Goal: Check status: Check status

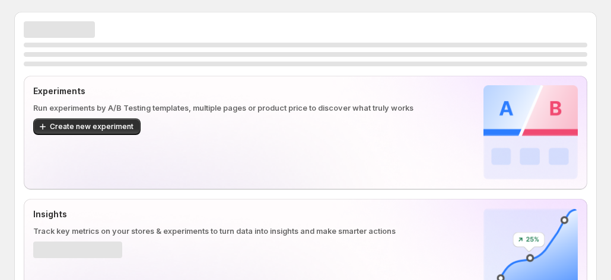
scroll to position [233, 0]
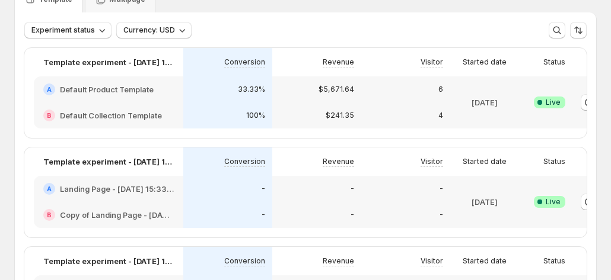
scroll to position [0, 66]
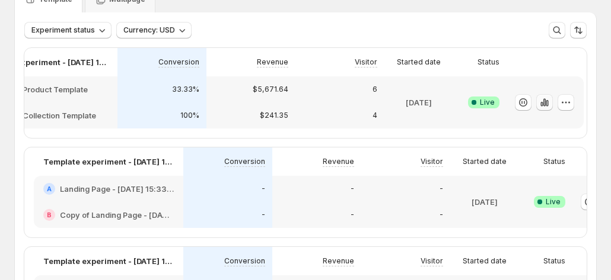
click at [539, 98] on icon "button" at bounding box center [544, 103] width 12 height 12
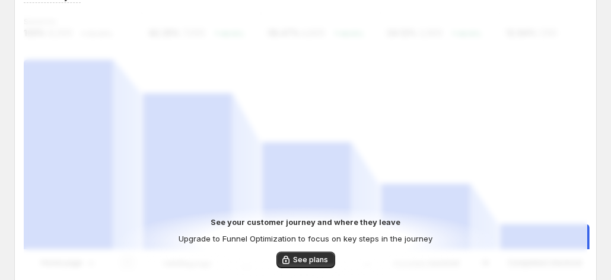
scroll to position [356, 0]
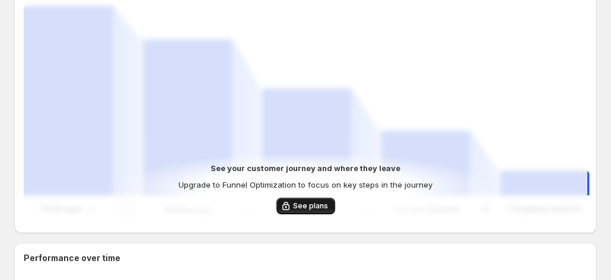
click at [310, 202] on span "See plans" at bounding box center [310, 206] width 35 height 9
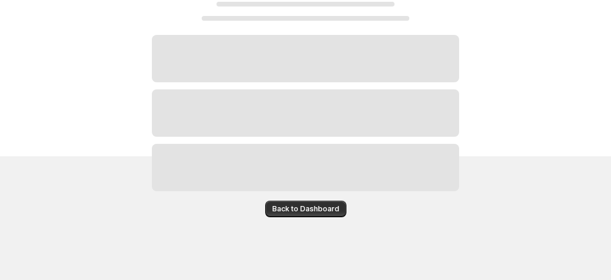
scroll to position [127, 0]
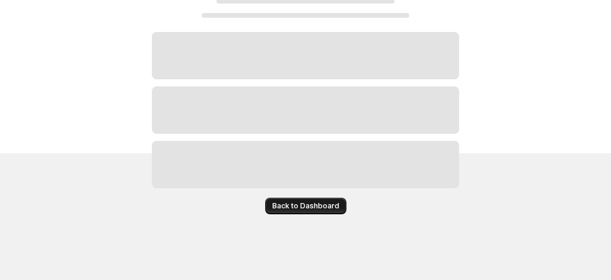
click at [298, 209] on span "Back to Dashboard" at bounding box center [305, 206] width 67 height 9
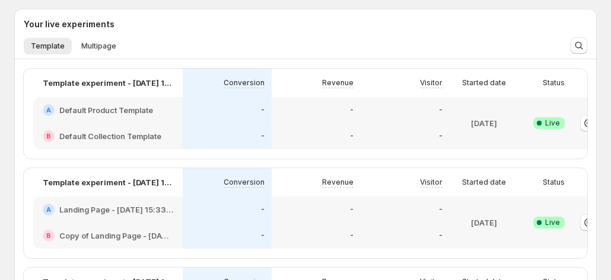
scroll to position [356, 0]
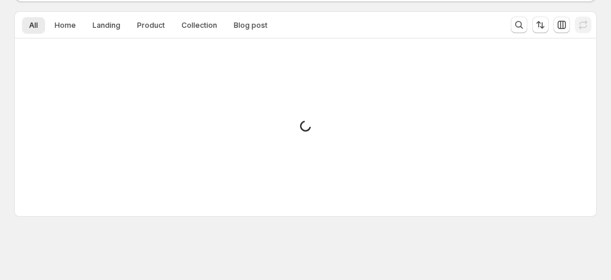
scroll to position [41, 0]
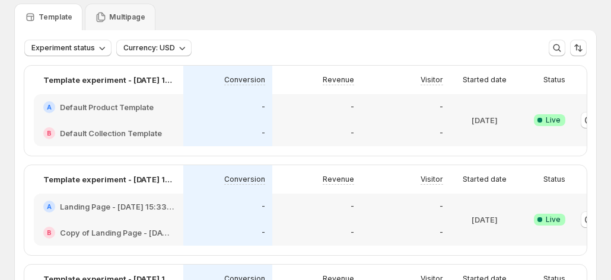
scroll to position [0, 66]
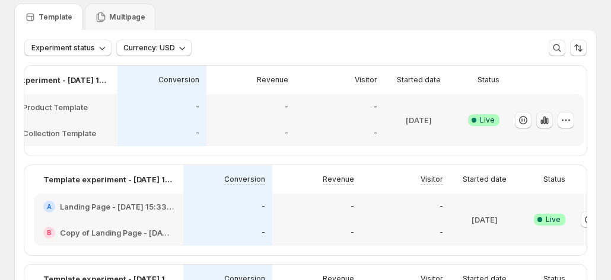
click at [542, 117] on icon "button" at bounding box center [544, 120] width 12 height 12
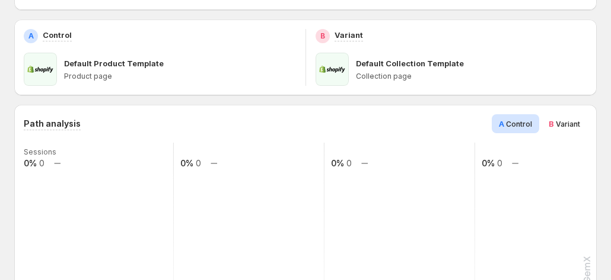
scroll to position [218, 0]
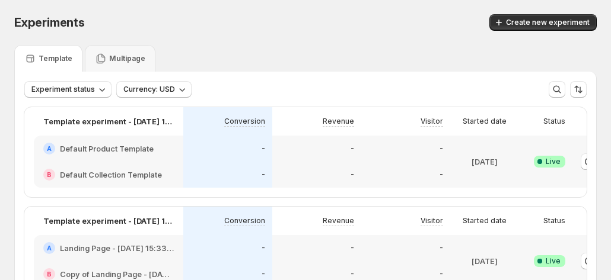
scroll to position [0, 66]
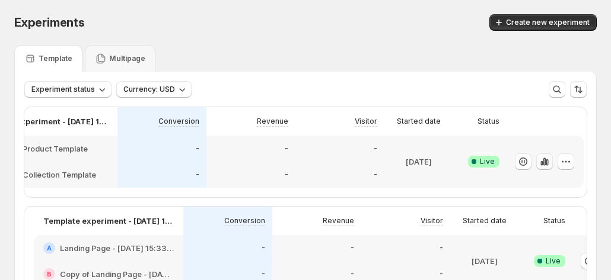
click at [545, 163] on icon "button" at bounding box center [544, 162] width 2 height 8
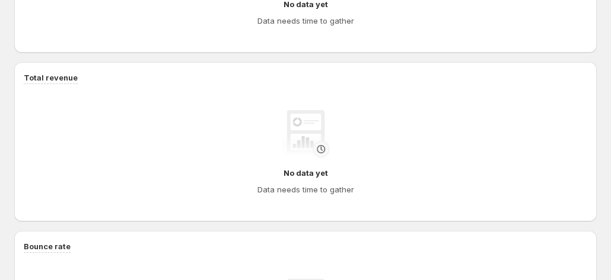
scroll to position [752, 0]
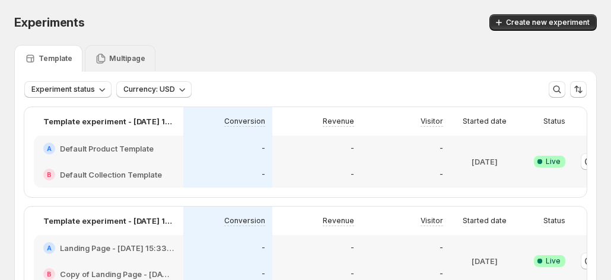
click at [107, 51] on div "Multipage" at bounding box center [120, 58] width 71 height 27
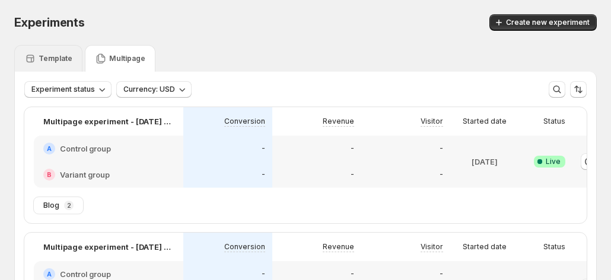
click at [60, 57] on p "Template" at bounding box center [56, 58] width 34 height 9
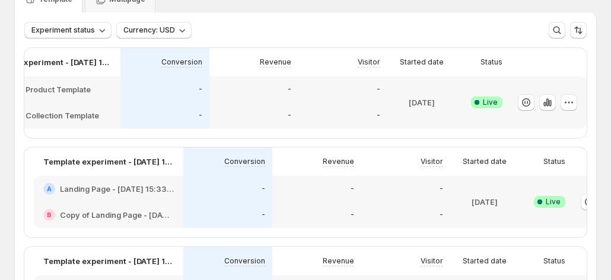
scroll to position [0, 66]
click at [543, 102] on icon "button" at bounding box center [544, 102] width 2 height 8
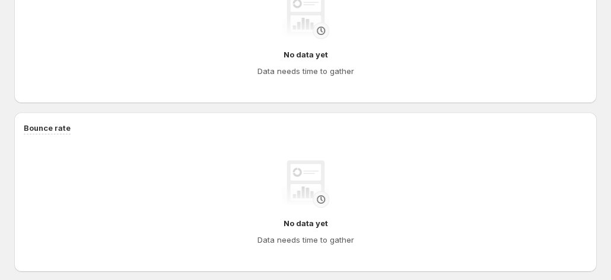
scroll to position [870, 0]
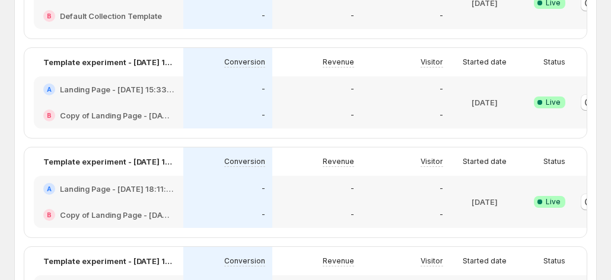
scroll to position [0, 66]
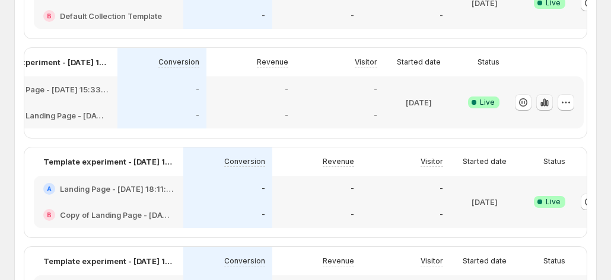
click at [543, 106] on icon "button" at bounding box center [544, 102] width 2 height 8
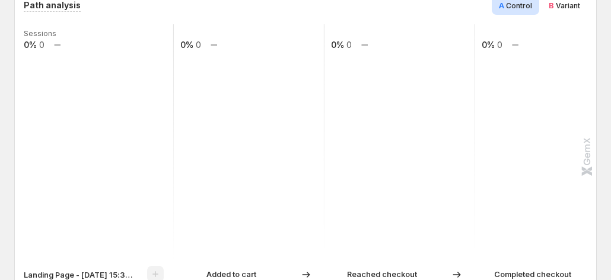
scroll to position [237, 0]
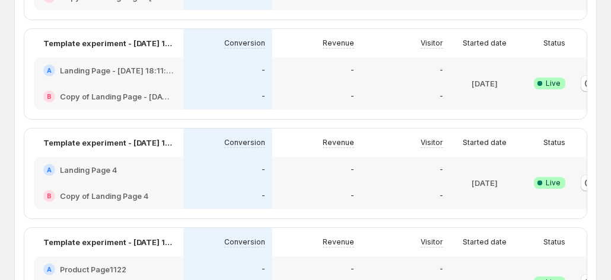
scroll to position [0, 66]
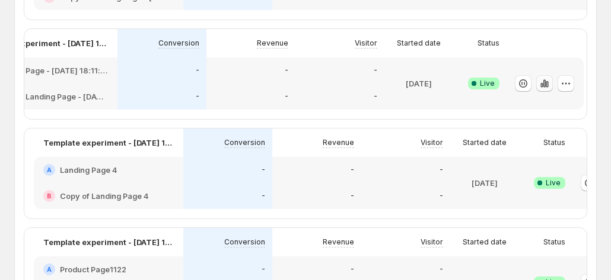
click at [537, 92] on button "button" at bounding box center [544, 83] width 17 height 17
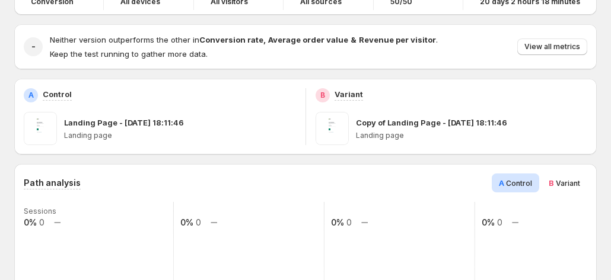
scroll to position [337, 0]
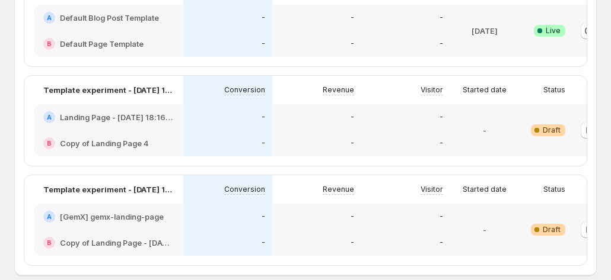
scroll to position [0, 66]
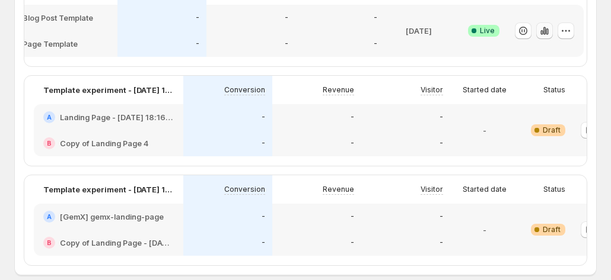
click at [545, 35] on icon "button" at bounding box center [546, 31] width 2 height 7
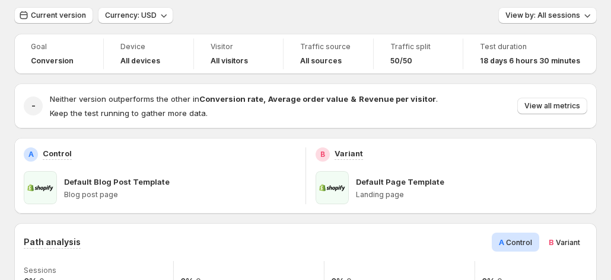
scroll to position [59, 0]
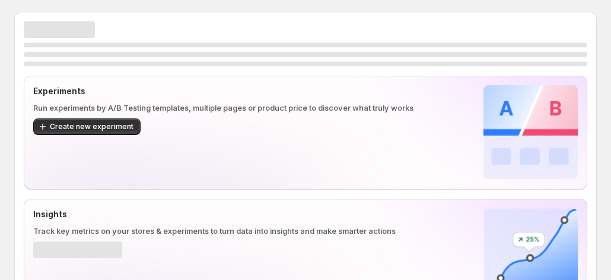
scroll to position [233, 0]
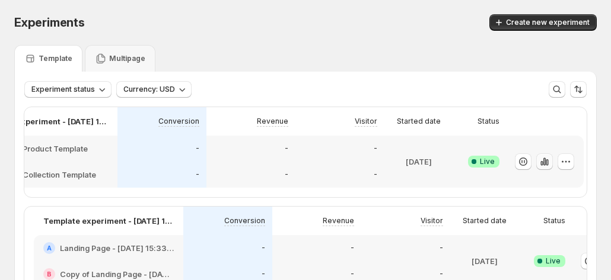
click at [549, 161] on icon "button" at bounding box center [544, 162] width 12 height 12
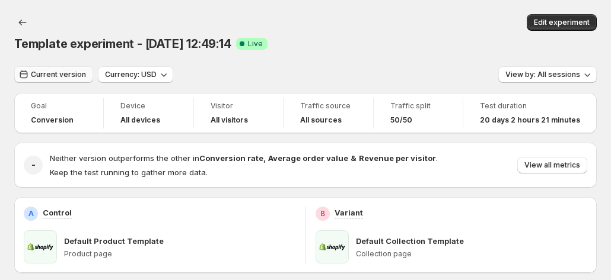
click at [53, 66] on button "Current version" at bounding box center [53, 74] width 79 height 17
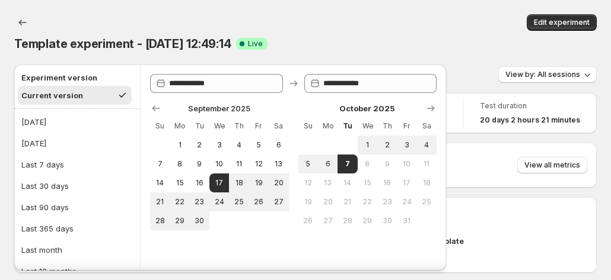
drag, startPoint x: 365, startPoint y: 29, endPoint x: 344, endPoint y: 47, distance: 27.7
click at [365, 36] on div "Template experiment - Sep 17, 12:49:14 Success Complete Live" at bounding box center [305, 44] width 582 height 17
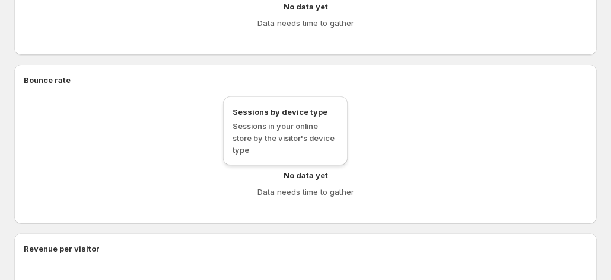
scroll to position [932, 0]
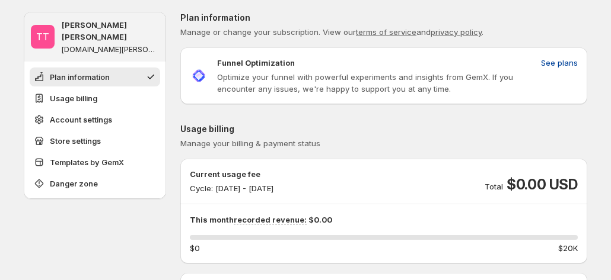
click at [584, 63] on button "See plans" at bounding box center [559, 62] width 51 height 19
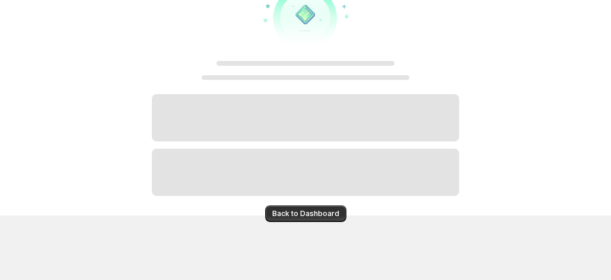
scroll to position [72, 0]
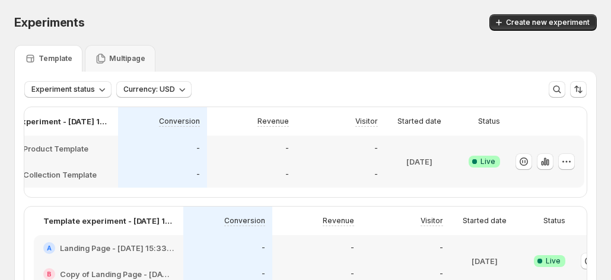
scroll to position [0, 66]
click at [543, 162] on icon "button" at bounding box center [544, 162] width 2 height 8
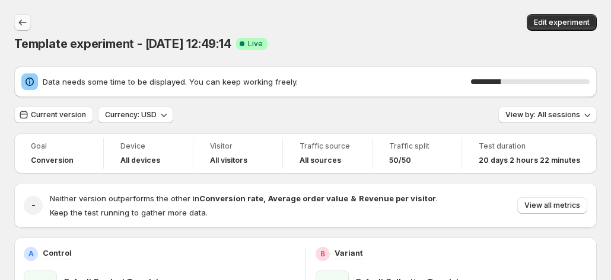
click at [20, 23] on icon "Back" at bounding box center [23, 23] width 12 height 12
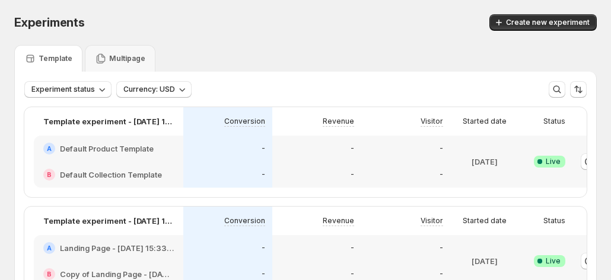
scroll to position [0, 66]
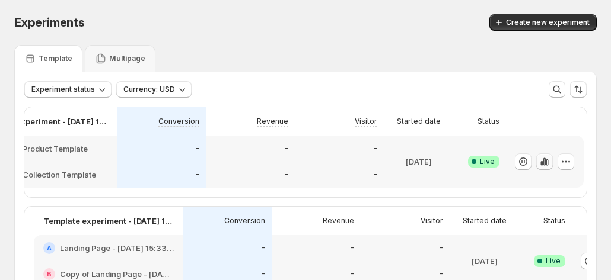
click at [544, 161] on icon "button" at bounding box center [544, 162] width 2 height 8
